Goal: Task Accomplishment & Management: Manage account settings

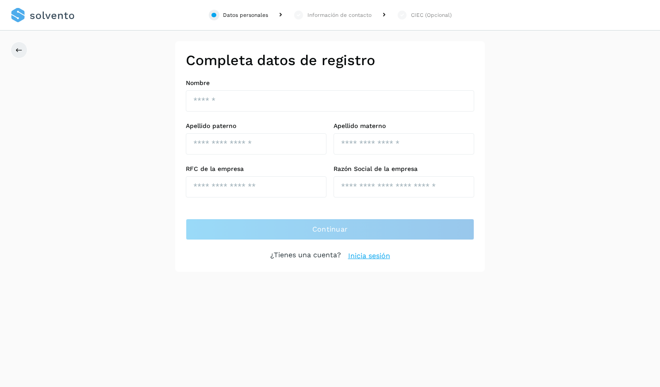
click at [45, 17] on link at bounding box center [43, 15] width 64 height 31
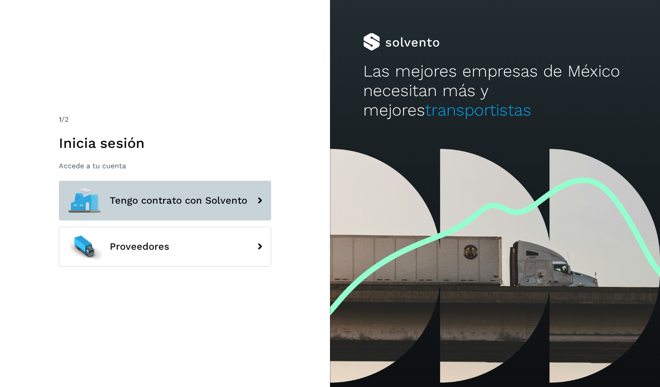
click at [189, 201] on span "Tengo contrato con Solvento" at bounding box center [179, 200] width 138 height 11
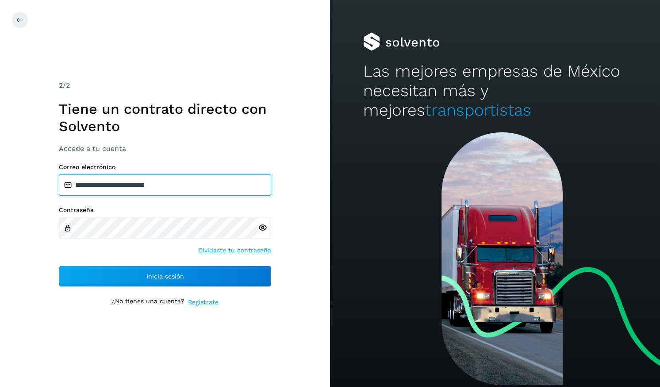
drag, startPoint x: 191, startPoint y: 187, endPoint x: 94, endPoint y: 189, distance: 96.9
click at [94, 189] on input "**********" at bounding box center [165, 184] width 212 height 21
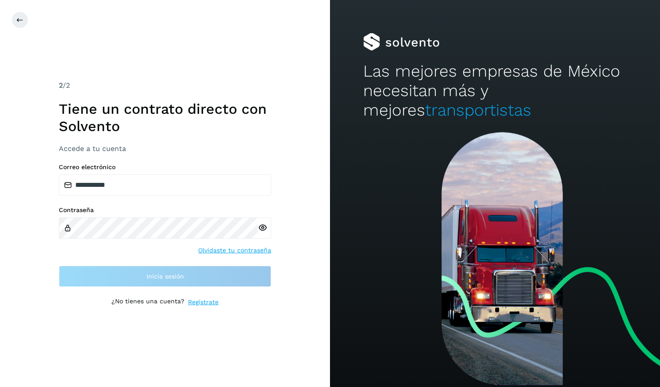
click at [145, 252] on div "Contraseña Olvidaste tu contraseña" at bounding box center [165, 230] width 212 height 49
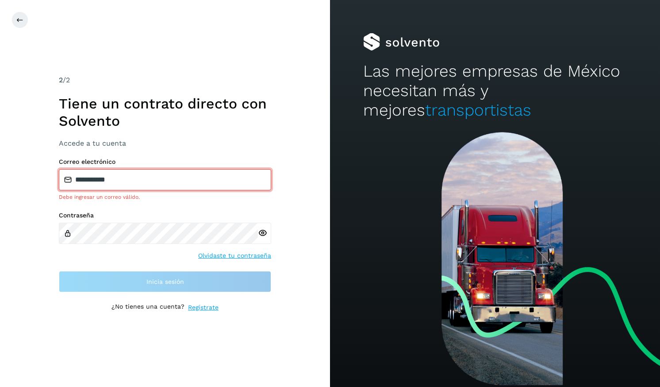
click at [135, 180] on input "**********" at bounding box center [165, 179] width 212 height 21
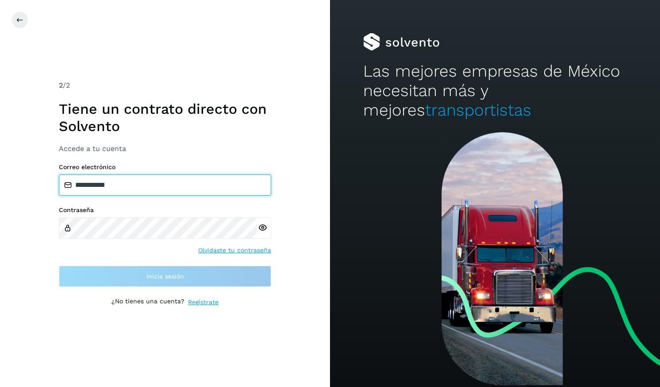
type input "**********"
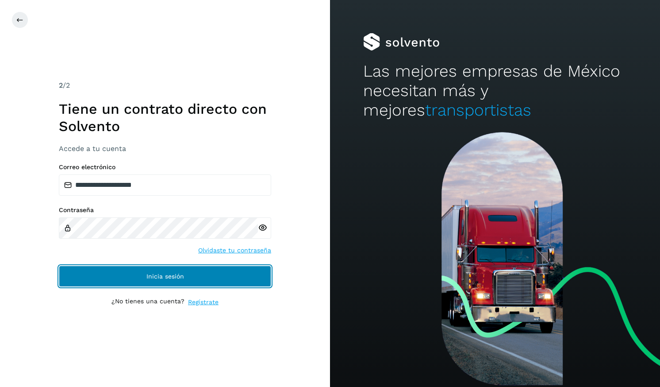
click at [154, 279] on span "Inicia sesión" at bounding box center [165, 276] width 38 height 6
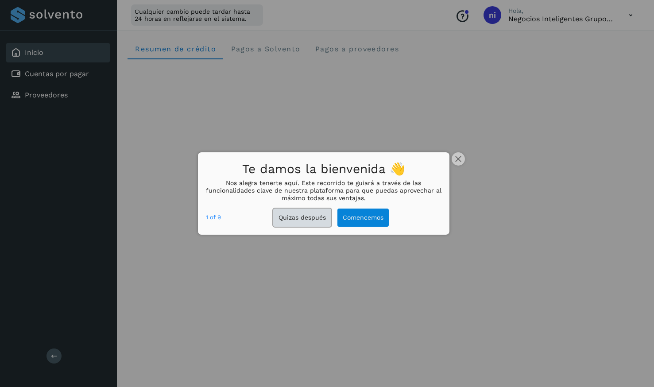
click at [315, 219] on button "Quizas después" at bounding box center [302, 217] width 58 height 18
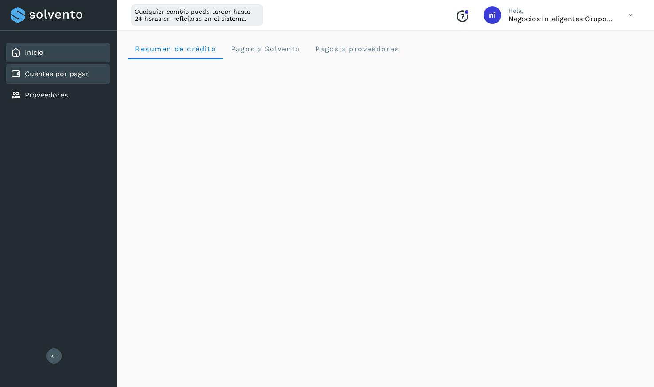
click at [60, 69] on div "Cuentas por pagar" at bounding box center [50, 74] width 78 height 11
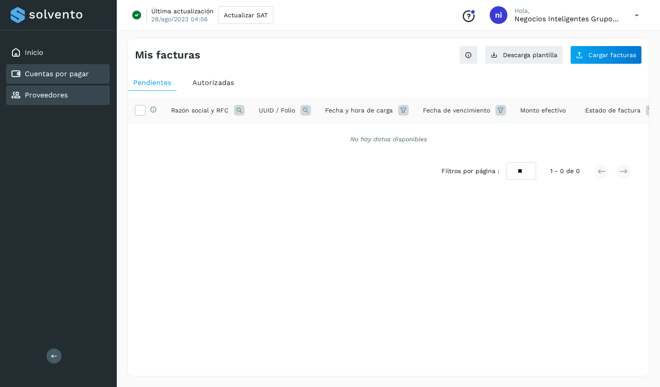
click at [52, 93] on link "Proveedores" at bounding box center [46, 95] width 43 height 8
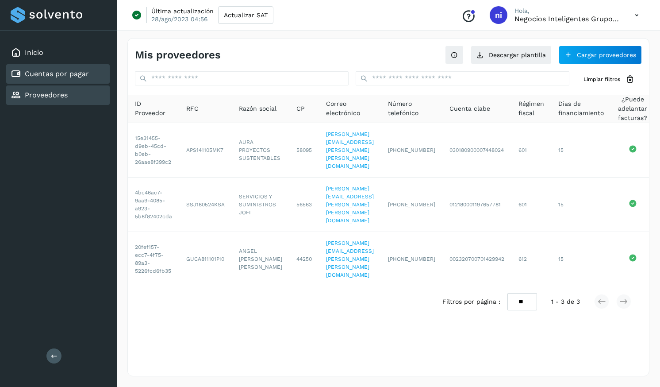
click at [56, 73] on link "Cuentas por pagar" at bounding box center [57, 73] width 64 height 8
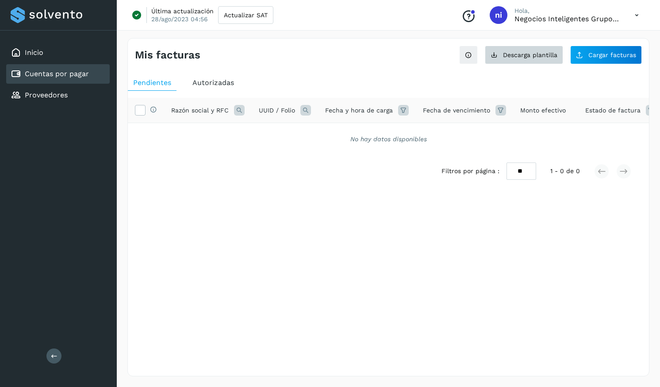
click at [520, 56] on span "Descarga plantilla" at bounding box center [530, 55] width 54 height 6
click at [206, 85] on span "Autorizadas" at bounding box center [214, 82] width 42 height 8
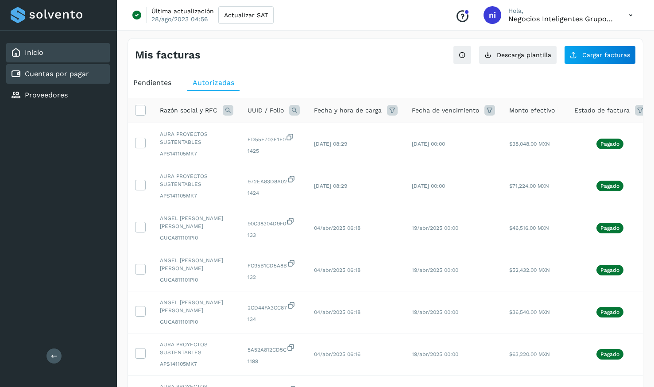
click at [34, 54] on link "Inicio" at bounding box center [34, 52] width 19 height 8
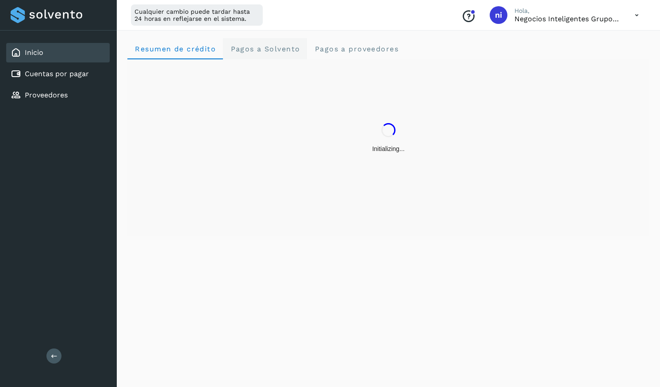
click at [289, 46] on span "Pagos a Solvento" at bounding box center [265, 49] width 70 height 8
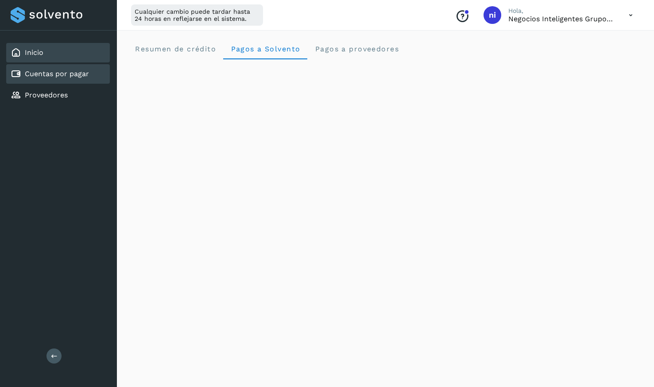
click at [61, 72] on link "Cuentas por pagar" at bounding box center [57, 73] width 64 height 8
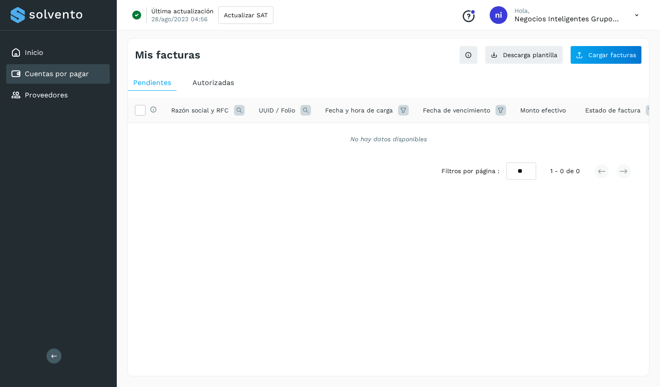
click at [394, 134] on div "No hay datos disponibles" at bounding box center [388, 139] width 521 height 32
click at [49, 351] on button at bounding box center [53, 355] width 15 height 15
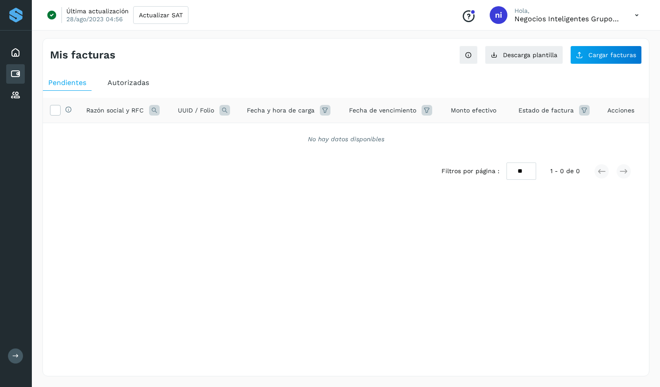
click at [15, 358] on icon at bounding box center [15, 355] width 7 height 7
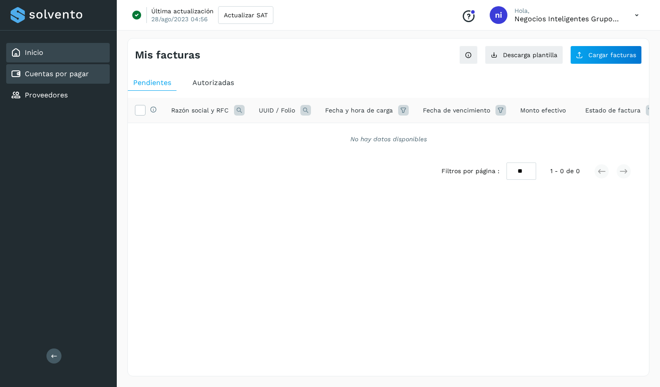
click at [57, 59] on div "Inicio" at bounding box center [58, 52] width 104 height 19
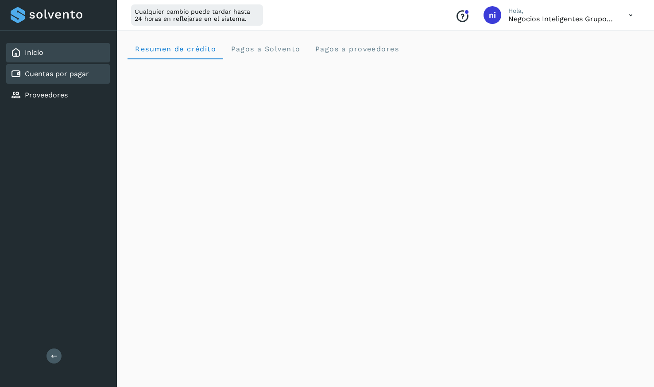
click at [83, 78] on link "Cuentas por pagar" at bounding box center [57, 73] width 64 height 8
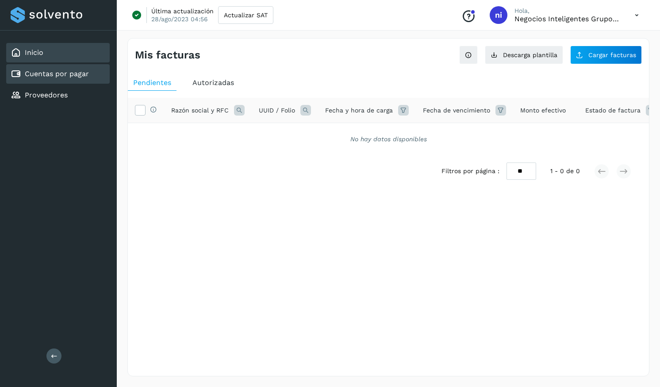
click at [89, 55] on div "Inicio" at bounding box center [58, 52] width 104 height 19
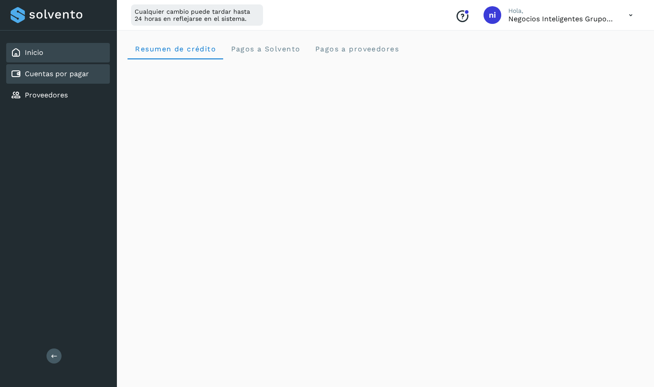
click at [74, 72] on link "Cuentas por pagar" at bounding box center [57, 73] width 64 height 8
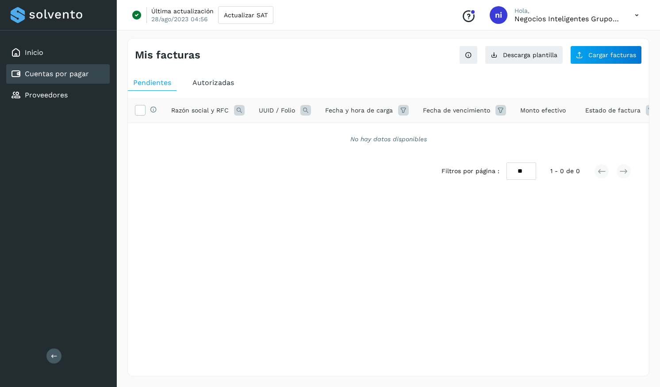
click at [436, 109] on span "Fecha de vencimiento" at bounding box center [456, 110] width 67 height 9
click at [360, 113] on span "Fecha y hora de carga" at bounding box center [359, 110] width 68 height 9
click at [259, 115] on span "UUID / Folio" at bounding box center [277, 110] width 36 height 9
click at [188, 115] on span "Razón social y RFC" at bounding box center [200, 110] width 58 height 9
click at [308, 109] on icon at bounding box center [306, 110] width 11 height 11
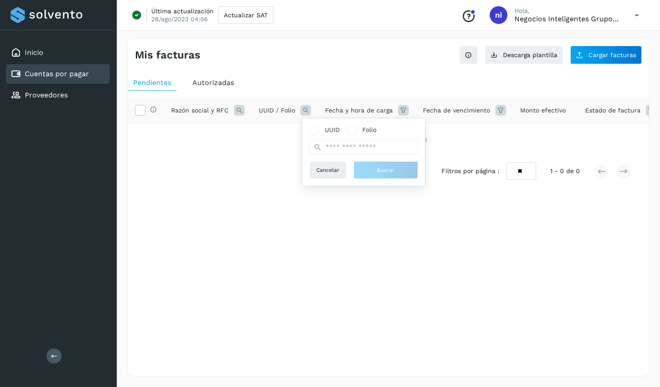
click at [235, 110] on icon at bounding box center [239, 110] width 11 height 11
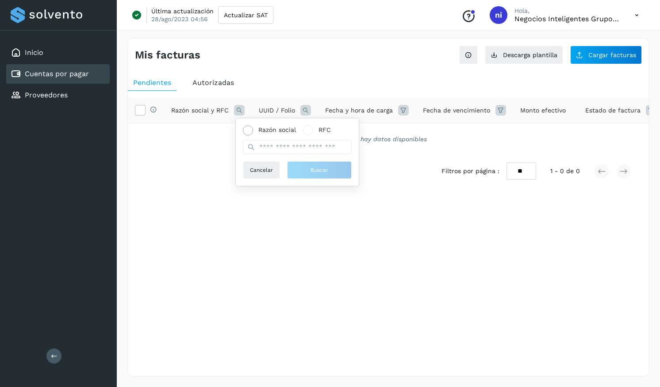
click at [248, 134] on span at bounding box center [248, 130] width 10 height 10
click at [251, 128] on span at bounding box center [248, 130] width 10 height 10
click at [273, 149] on input "text" at bounding box center [297, 147] width 109 height 14
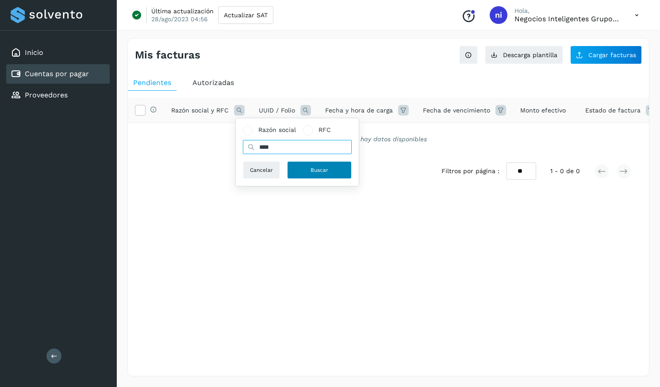
type input "****"
click at [320, 172] on span "Buscar" at bounding box center [320, 170] width 18 height 8
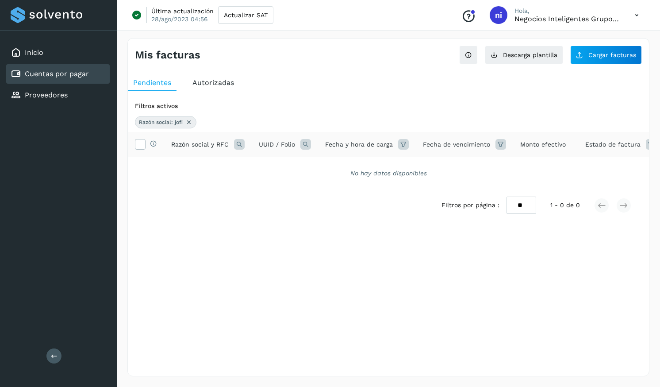
click at [191, 120] on icon at bounding box center [188, 122] width 7 height 7
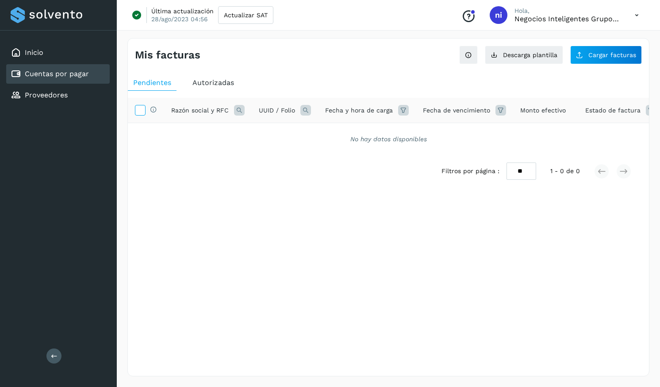
click at [143, 110] on icon at bounding box center [139, 109] width 9 height 9
click at [606, 55] on span "Cargar facturas" at bounding box center [613, 55] width 48 height 6
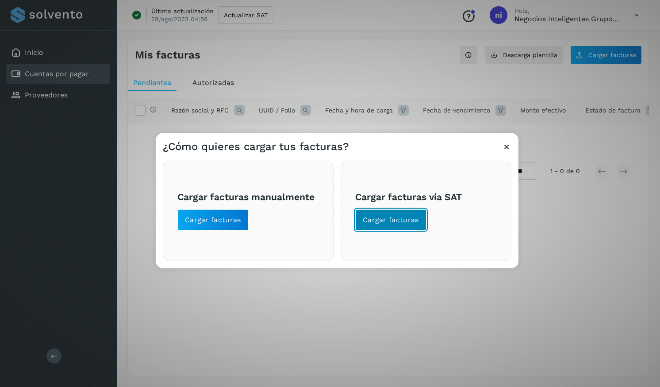
click at [398, 226] on button "Cargar facturas" at bounding box center [390, 219] width 71 height 21
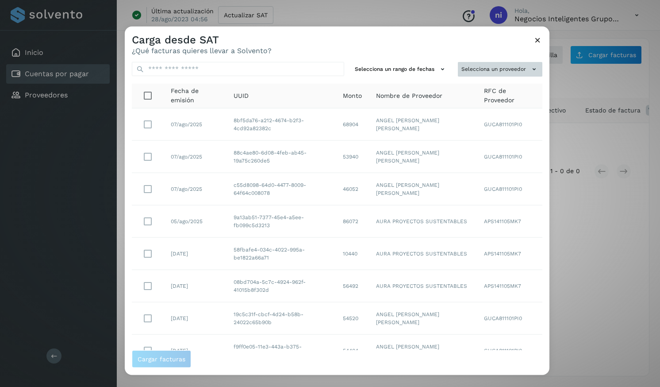
click at [523, 72] on button "Selecciona un proveedor" at bounding box center [500, 69] width 85 height 15
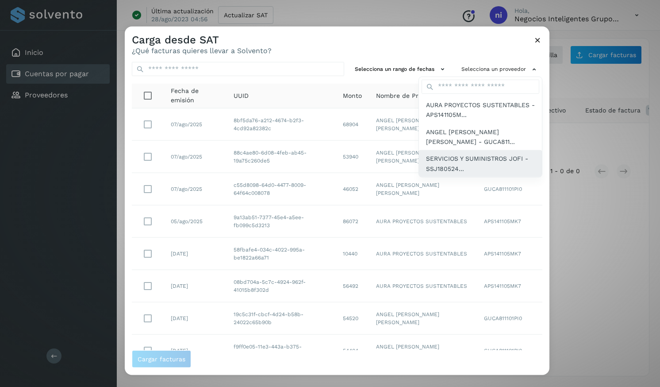
click at [464, 160] on span "SERVICIOS Y SUMINISTROS JOFI - SSJ180524..." at bounding box center [480, 164] width 109 height 20
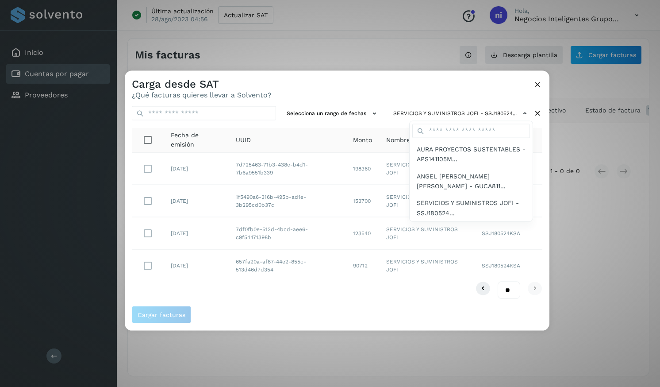
click at [397, 307] on div at bounding box center [455, 264] width 660 height 387
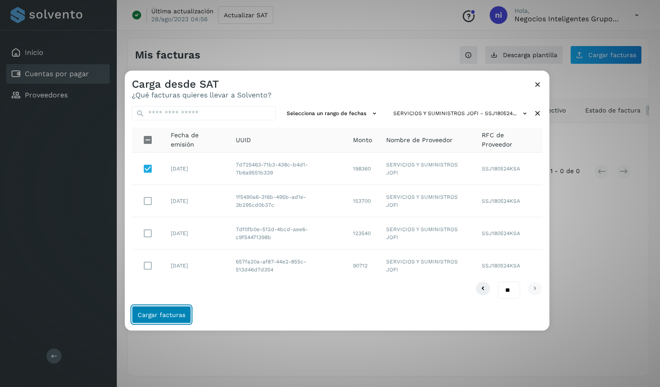
click at [181, 317] on span "Cargar facturas" at bounding box center [162, 314] width 48 height 6
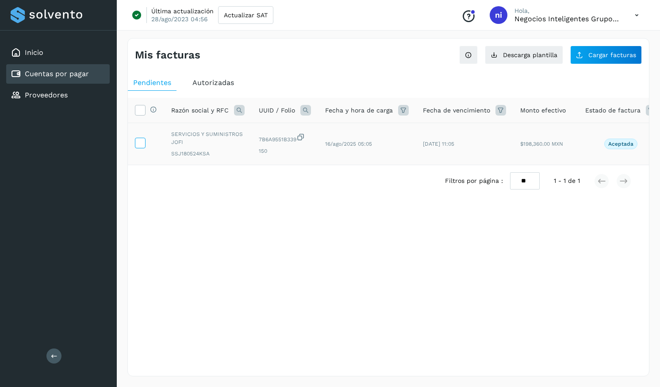
click at [143, 145] on icon at bounding box center [139, 142] width 9 height 9
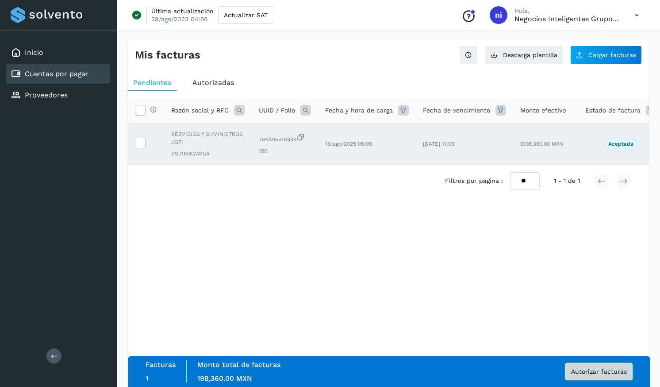
click at [611, 368] on span "Autorizar facturas" at bounding box center [599, 371] width 56 height 6
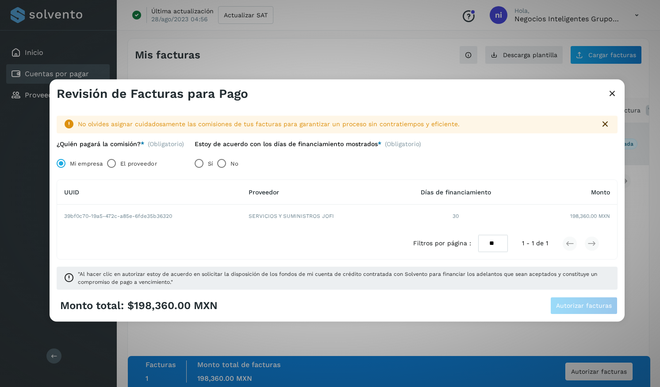
click at [451, 218] on td "30" at bounding box center [456, 216] width 128 height 23
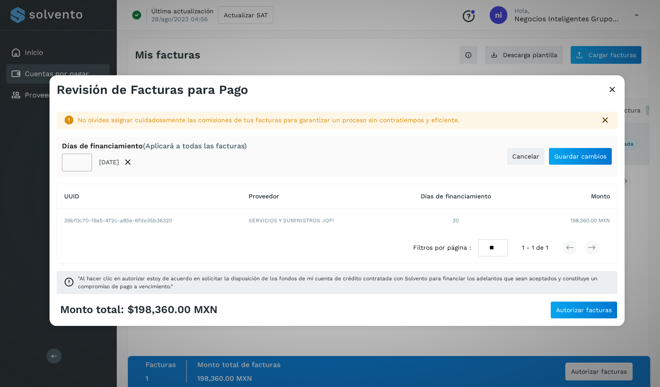
click at [607, 117] on icon at bounding box center [605, 120] width 11 height 11
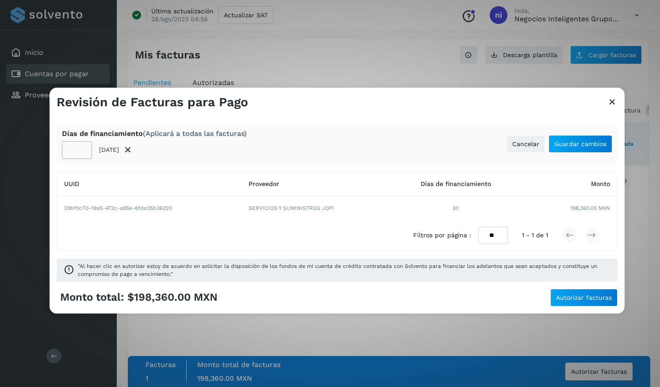
click at [83, 146] on input "**" at bounding box center [77, 150] width 30 height 18
click at [83, 151] on input "**" at bounding box center [77, 150] width 30 height 18
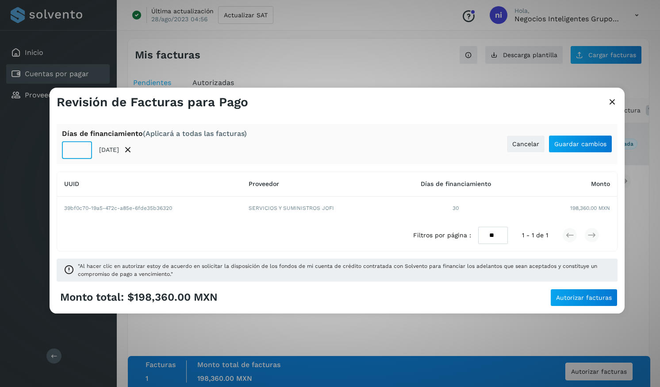
click at [83, 151] on input "**" at bounding box center [77, 150] width 30 height 18
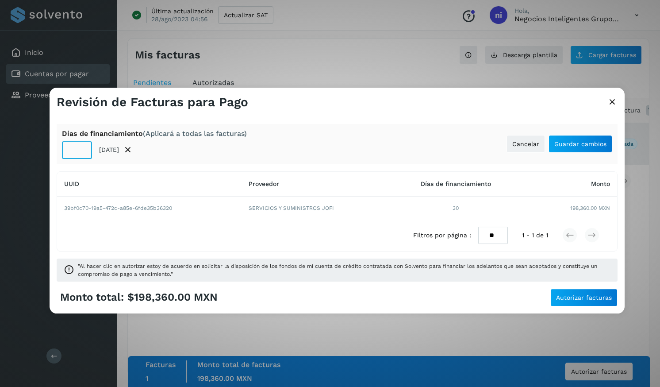
click at [83, 151] on input "**" at bounding box center [77, 150] width 30 height 18
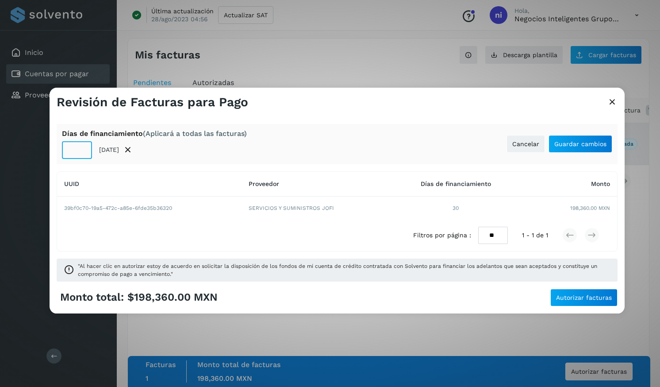
click at [83, 151] on input "**" at bounding box center [77, 150] width 30 height 18
click at [82, 144] on input "**" at bounding box center [77, 150] width 30 height 18
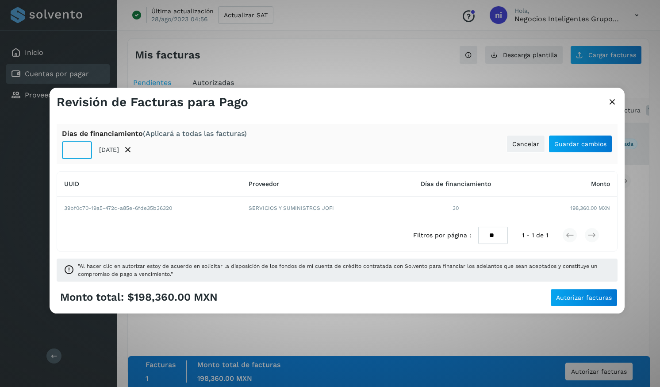
click at [82, 144] on input "**" at bounding box center [77, 150] width 30 height 18
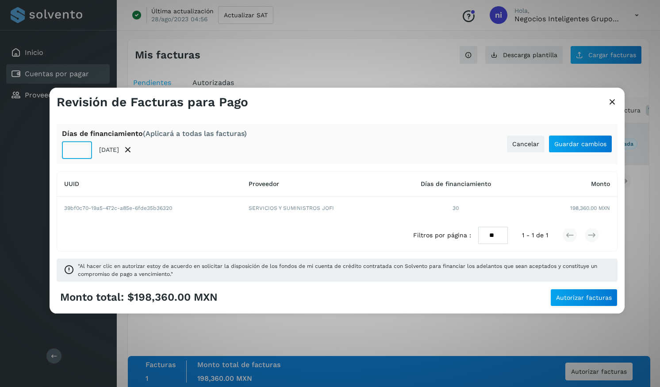
click at [82, 144] on input "**" at bounding box center [77, 150] width 30 height 18
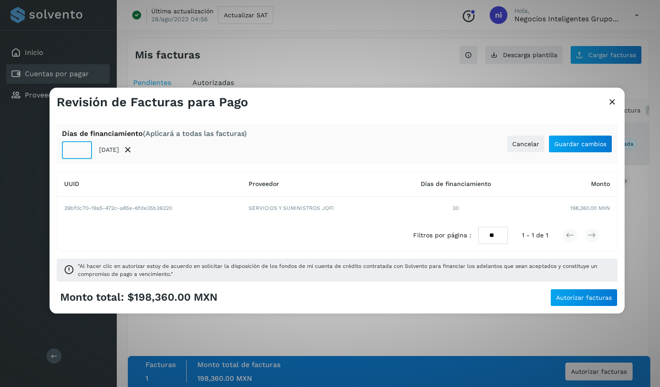
click at [82, 144] on input "**" at bounding box center [77, 150] width 30 height 18
type input "**"
click at [82, 144] on input "**" at bounding box center [77, 150] width 30 height 18
click at [565, 293] on button "Autorizar facturas" at bounding box center [584, 298] width 67 height 18
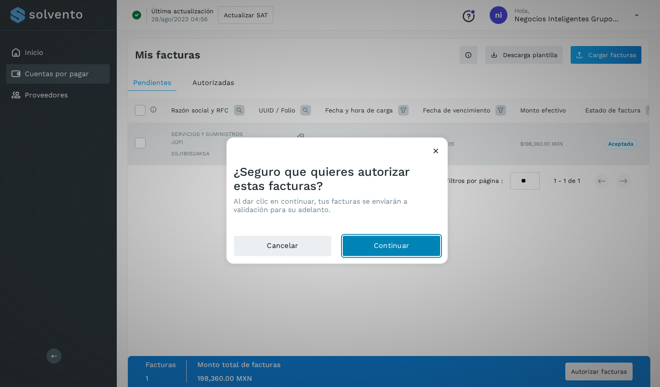
click at [416, 247] on button "Continuar" at bounding box center [392, 245] width 98 height 21
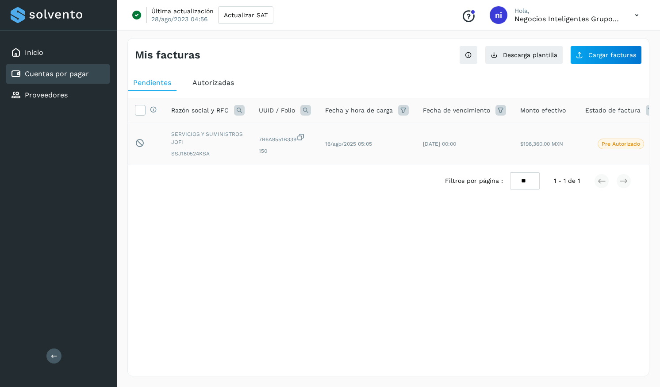
click at [621, 142] on p "Pre Autorizado" at bounding box center [621, 144] width 39 height 6
click at [42, 58] on div "Inicio" at bounding box center [27, 52] width 33 height 11
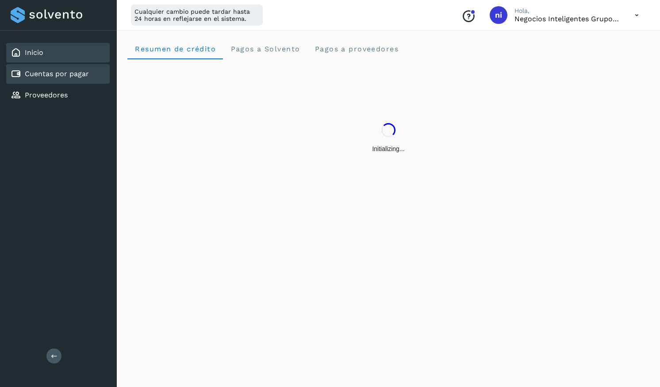
click at [53, 81] on div "Cuentas por pagar" at bounding box center [58, 73] width 104 height 19
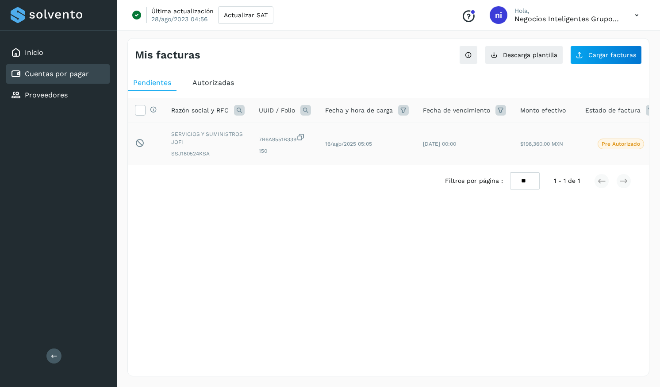
click at [627, 142] on p "Pre Autorizado" at bounding box center [621, 144] width 39 height 6
click at [614, 143] on p "Pre Autorizado" at bounding box center [621, 144] width 39 height 6
click at [62, 99] on link "Proveedores" at bounding box center [46, 95] width 43 height 8
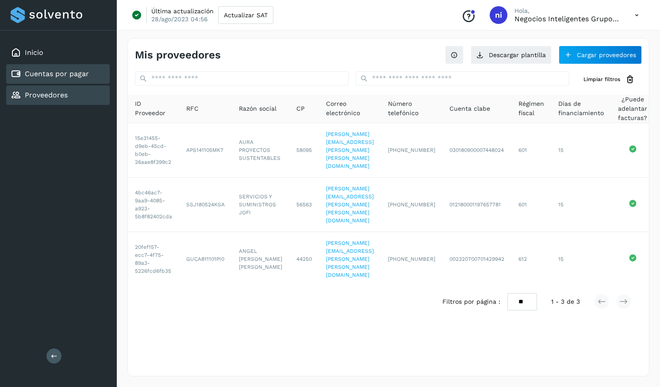
click at [63, 77] on link "Cuentas por pagar" at bounding box center [57, 73] width 64 height 8
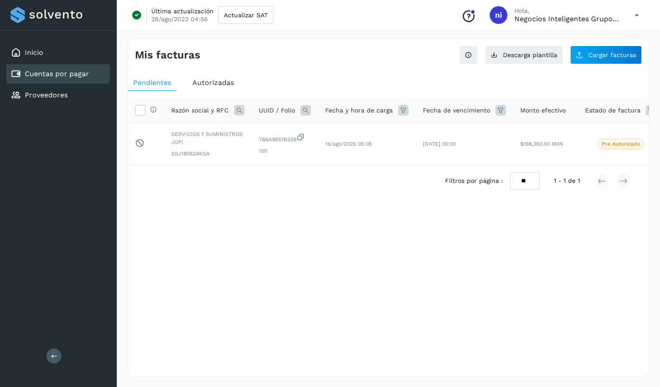
click at [201, 80] on span "Autorizadas" at bounding box center [214, 82] width 42 height 8
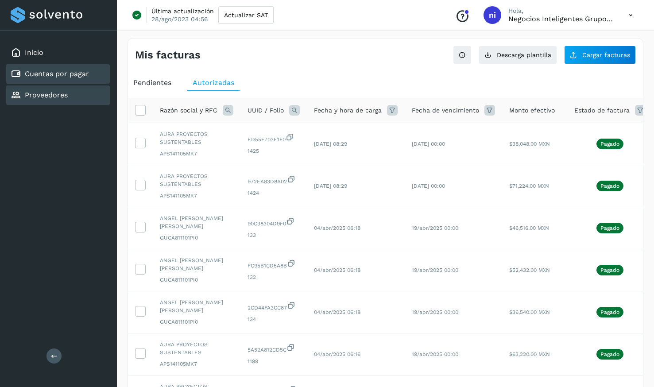
click at [53, 97] on link "Proveedores" at bounding box center [46, 95] width 43 height 8
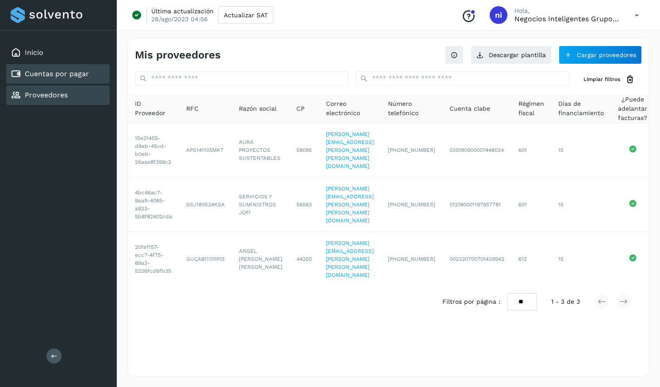
click at [58, 79] on div "Cuentas por pagar" at bounding box center [50, 74] width 78 height 11
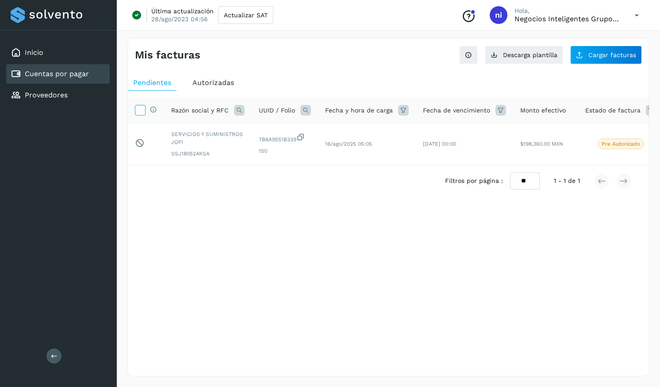
click at [141, 113] on icon at bounding box center [139, 109] width 9 height 9
click at [140, 146] on icon at bounding box center [139, 142] width 9 height 9
click at [605, 142] on p "Pre Autorizado" at bounding box center [621, 144] width 39 height 6
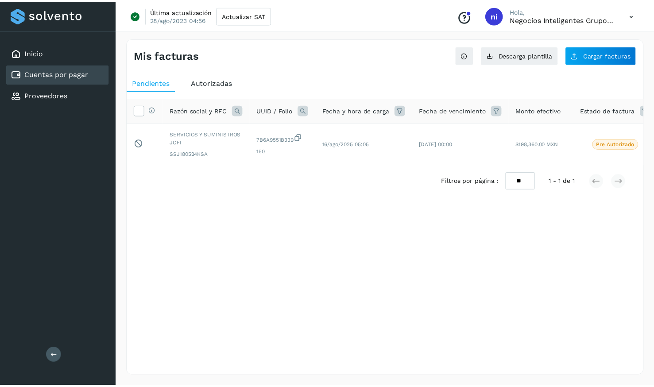
scroll to position [0, 56]
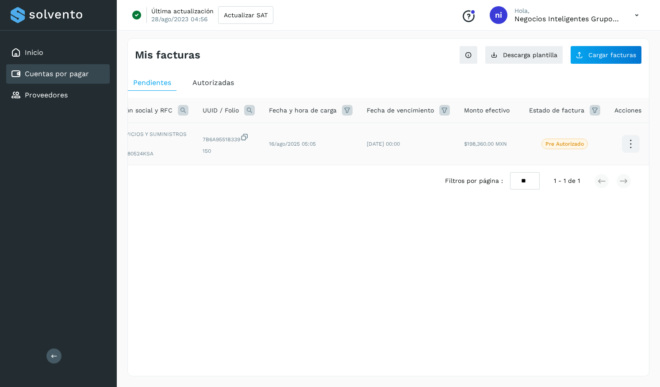
click at [621, 142] on icon at bounding box center [631, 144] width 21 height 21
click at [584, 131] on button "Ver Detalle" at bounding box center [586, 135] width 105 height 17
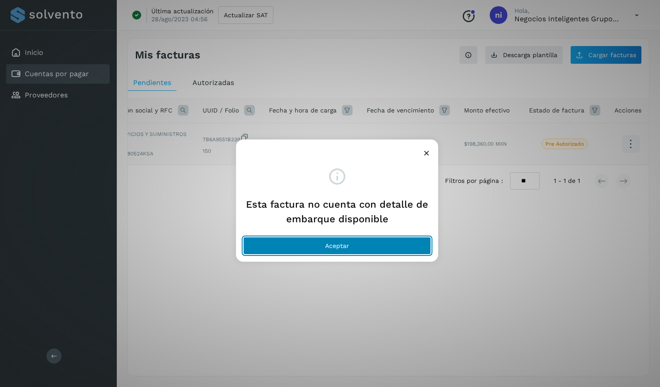
click at [390, 252] on button "Aceptar" at bounding box center [337, 246] width 188 height 18
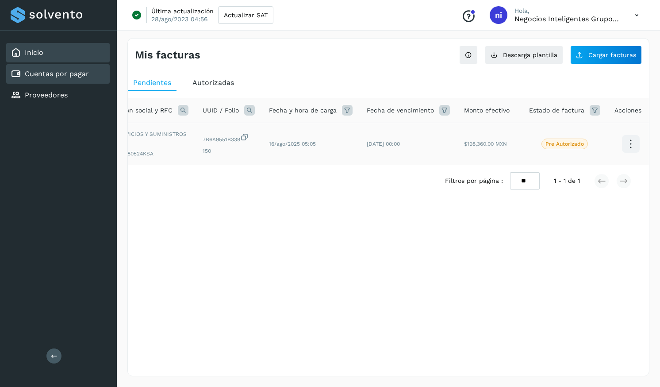
click at [49, 52] on div "Inicio" at bounding box center [58, 52] width 104 height 19
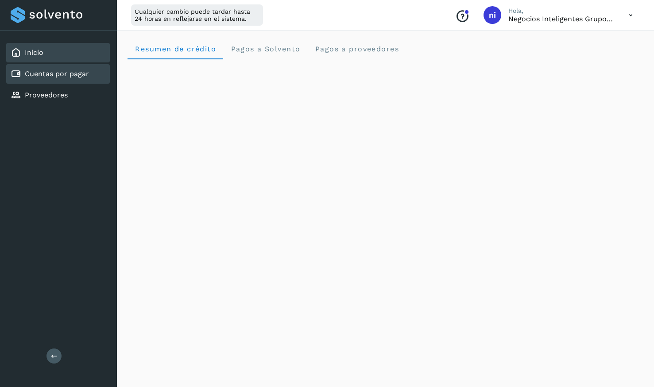
click at [80, 70] on link "Cuentas por pagar" at bounding box center [57, 73] width 64 height 8
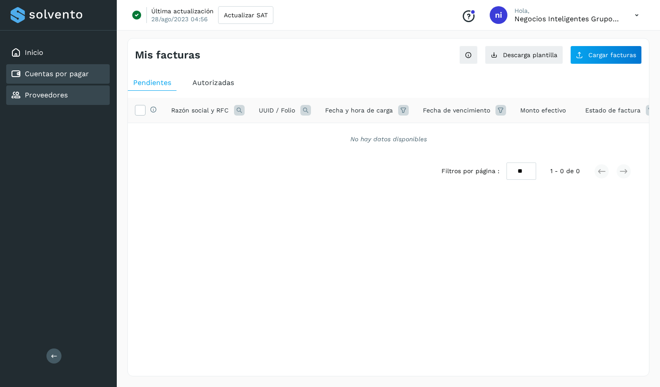
click at [70, 97] on div "Proveedores" at bounding box center [58, 94] width 104 height 19
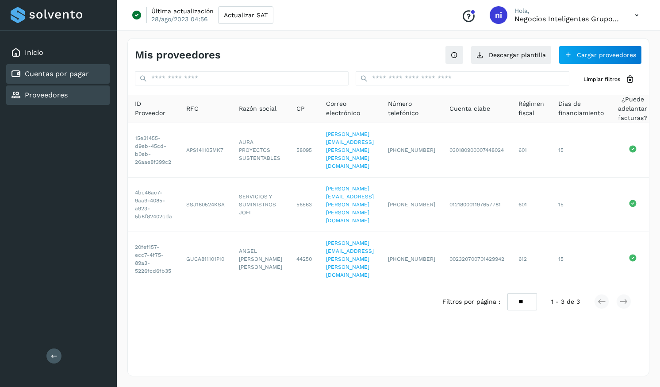
click at [75, 74] on link "Cuentas por pagar" at bounding box center [57, 73] width 64 height 8
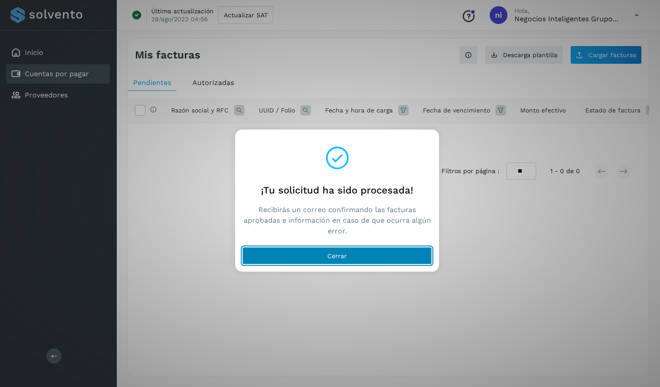
click at [335, 257] on span "Cerrar" at bounding box center [337, 256] width 19 height 6
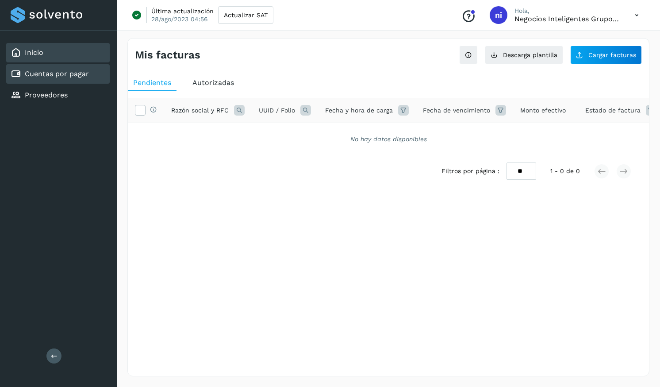
click at [27, 53] on link "Inicio" at bounding box center [34, 52] width 19 height 8
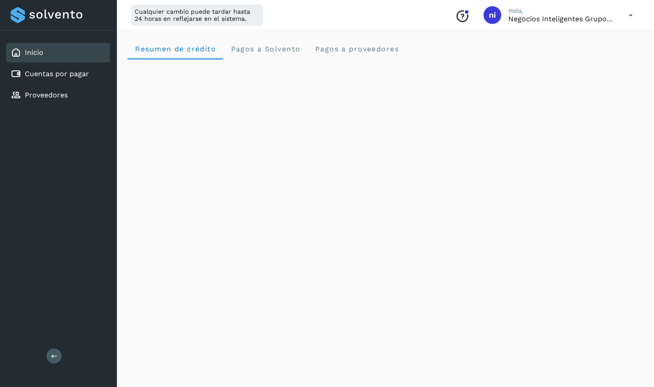
click at [35, 15] on div at bounding box center [59, 15] width 96 height 16
click at [489, 15] on span "ni" at bounding box center [492, 15] width 7 height 0
click at [632, 14] on icon at bounding box center [630, 15] width 18 height 18
click at [590, 59] on div "Cerrar sesión" at bounding box center [586, 57] width 105 height 17
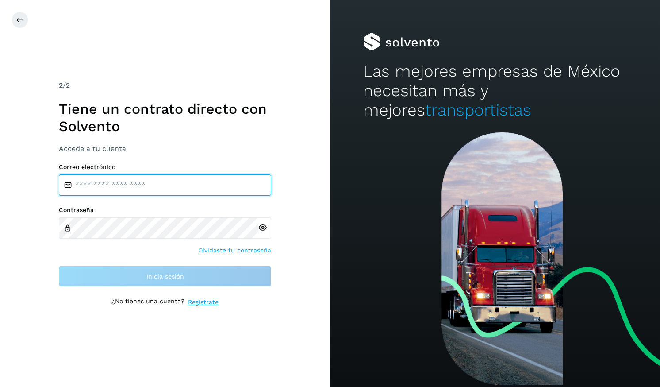
type input "**********"
